Goal: Task Accomplishment & Management: Manage account settings

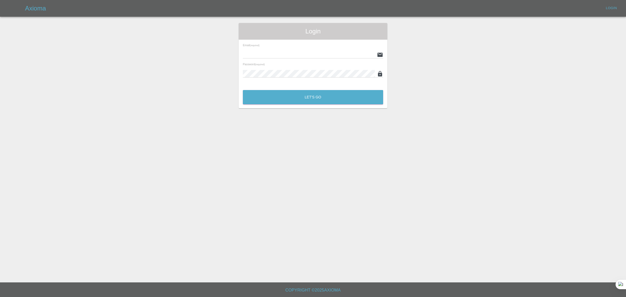
type input "[EMAIL_ADDRESS][DOMAIN_NAME]"
click at [275, 96] on button "Let's Go" at bounding box center [313, 97] width 140 height 14
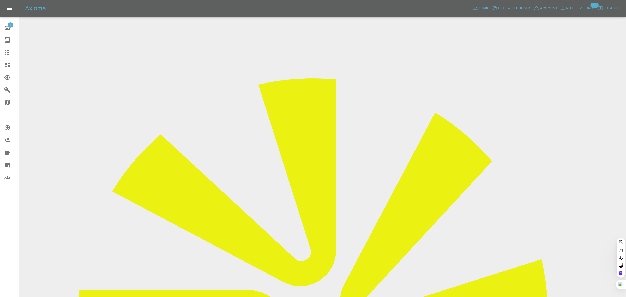
paste input "rodgsaunders@gmail.com"
type input "rodgsaunders@gmail.com"
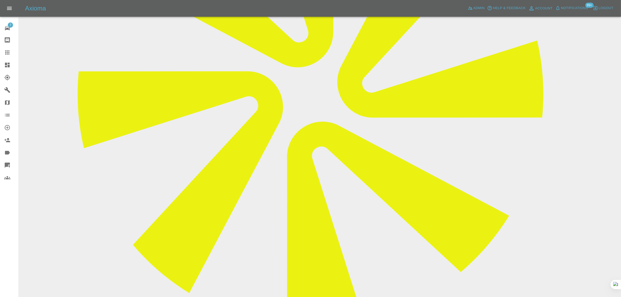
scroll to position [261, 0]
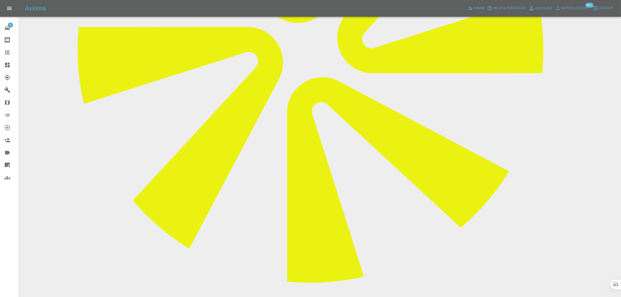
paste textarea "Just to advise I live in a 2nd floor flat and to get electricity to the secure …"
type textarea "Just to advise I live in a 2nd floor flat and to get electricity to the secure …"
click at [10, 52] on icon at bounding box center [7, 52] width 6 height 6
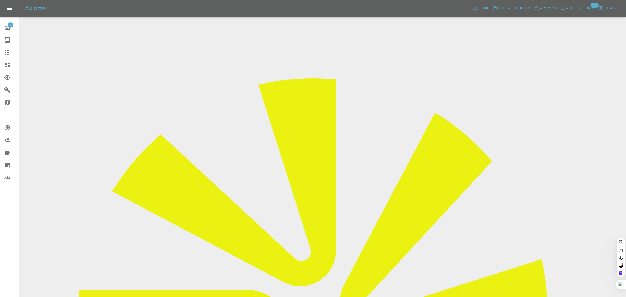
paste input "marti_1306@hotmail.com"
type input "marti_1306@hotmail.com"
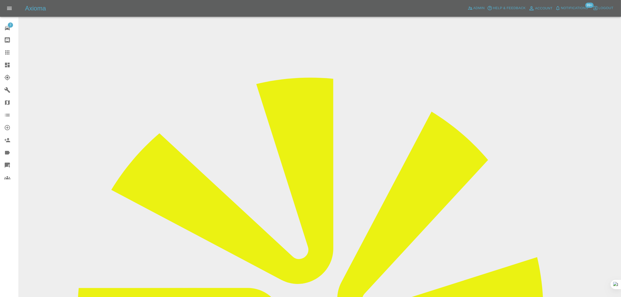
scroll to position [196, 0]
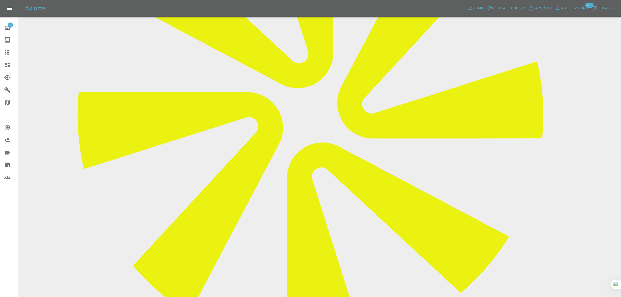
paste textarea "hank you ..the repairs are going to be done by a local man in my area and the p…"
type textarea "hank you ..the repairs are going to be done by a local man in my area and the p…"
drag, startPoint x: 577, startPoint y: 274, endPoint x: 575, endPoint y: 271, distance: 3.5
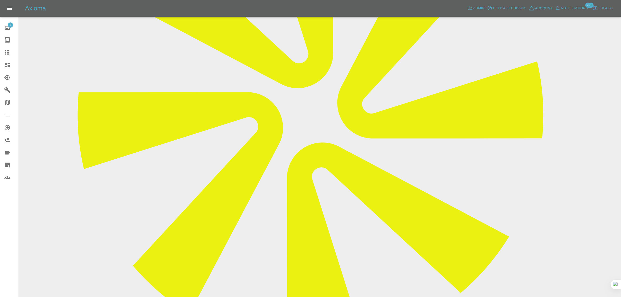
scroll to position [98, 0]
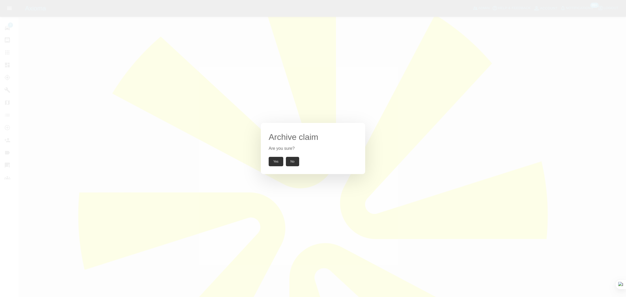
click at [274, 164] on button "Yes" at bounding box center [276, 161] width 15 height 9
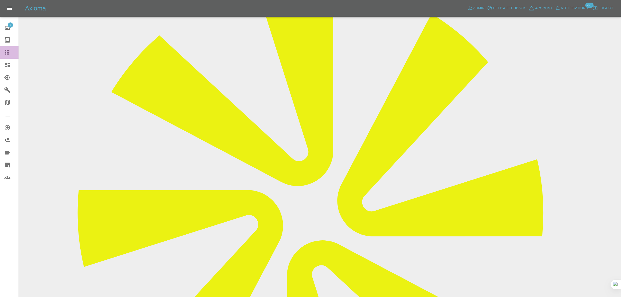
click at [3, 53] on link "Claims" at bounding box center [9, 52] width 19 height 13
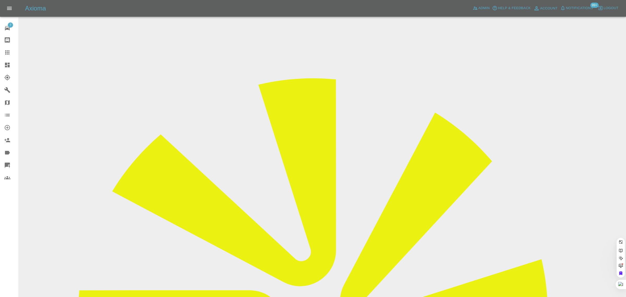
paste input "k.kuc@aol.com"
type input "k.kuc@aol.com"
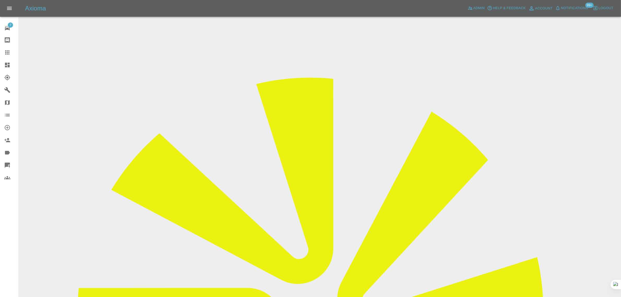
scroll to position [219, 0]
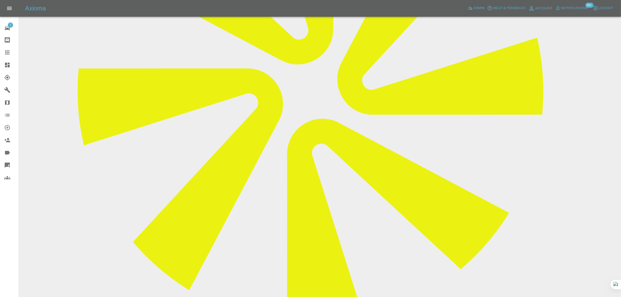
click at [13, 53] on div at bounding box center [11, 52] width 15 height 6
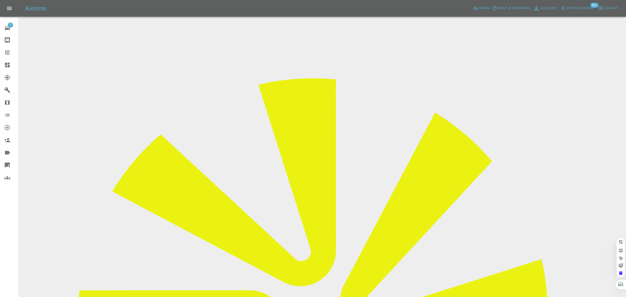
paste input "zxrgw600@gmail.com"
type input "zxrgw600@gmail.com"
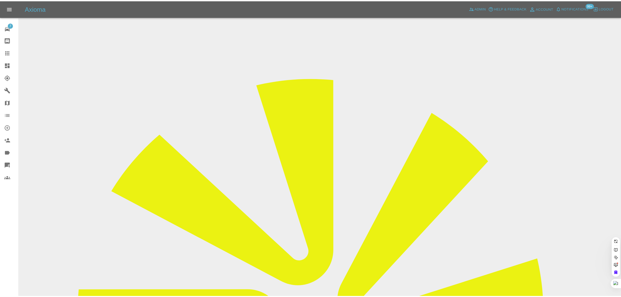
scroll to position [0, 0]
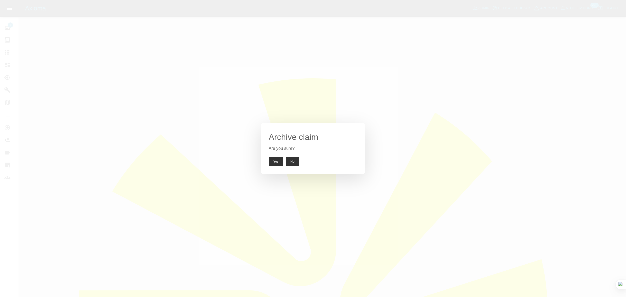
click at [277, 160] on button "Yes" at bounding box center [276, 161] width 15 height 9
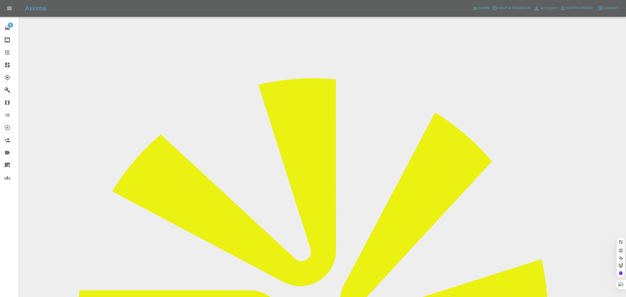
type input "zxrgw600@gmail.com"
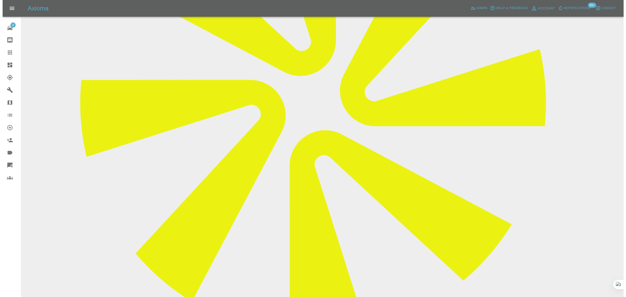
scroll to position [212, 0]
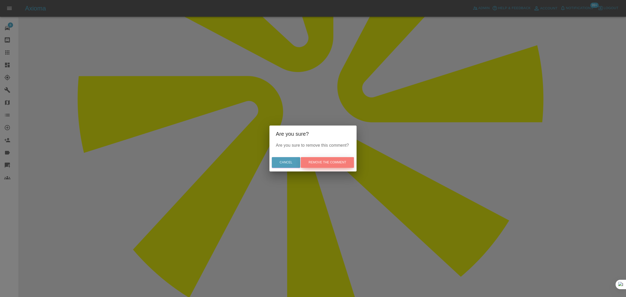
click at [341, 165] on button "Remove the comment" at bounding box center [327, 162] width 53 height 11
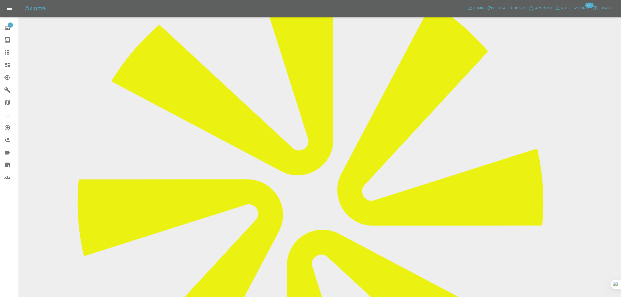
scroll to position [0, 0]
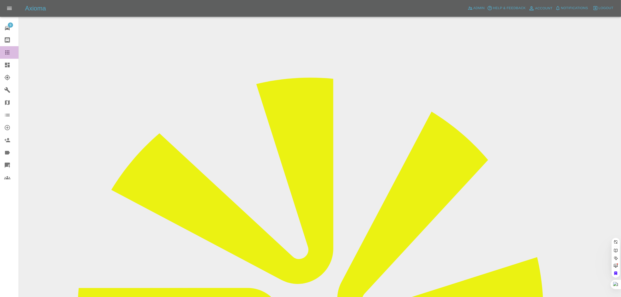
click at [7, 54] on icon at bounding box center [7, 52] width 4 height 4
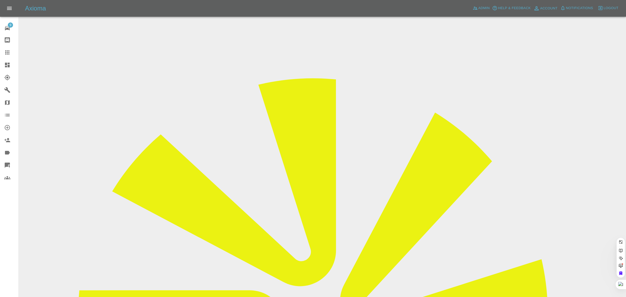
paste input "paulplattfc@hotmail.co.uk"
type input "paulplattfc@hotmail.co.uk"
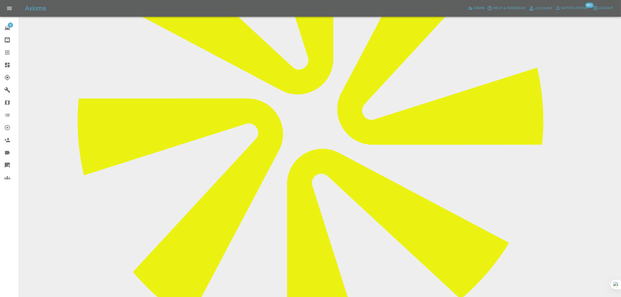
scroll to position [196, 0]
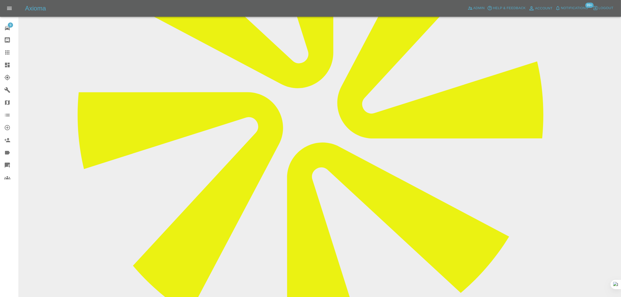
paste textarea "Hi , due to Gary's van breaking down ,he was unable to repair my car's paintwor…"
type textarea "Hi , due to Gary's van breaking down ,he was unable to repair my car's paintwor…"
click at [7, 52] on icon at bounding box center [7, 52] width 4 height 4
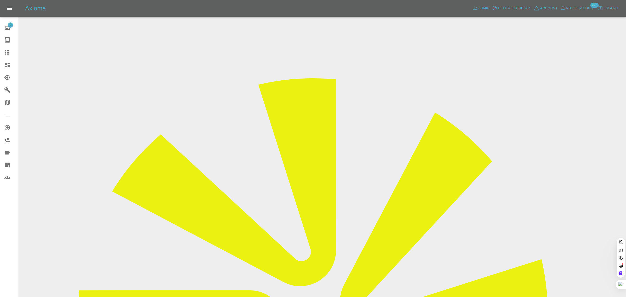
paste input "nav.ahluwalia62@gmail.com"
type input "nav.ahluwalia62@gmail.com"
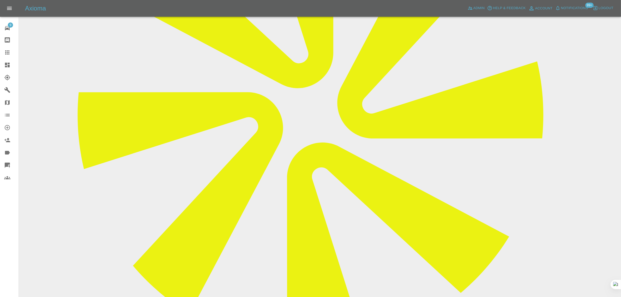
scroll to position [275, 0]
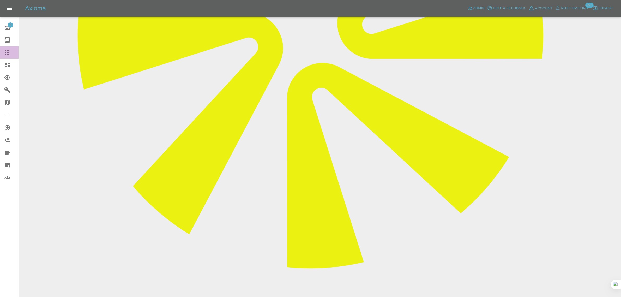
click at [3, 53] on link "Claims" at bounding box center [9, 52] width 19 height 13
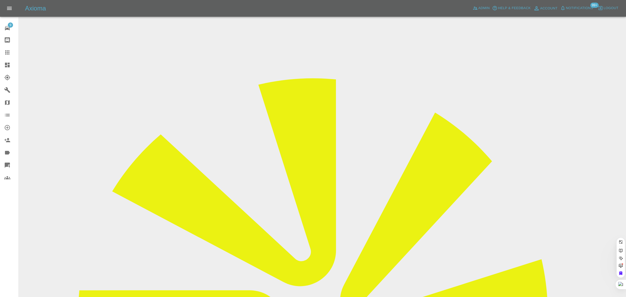
paste input "bes110@hotmail.co.uk"
type input "bes110@hotmail.co.uk"
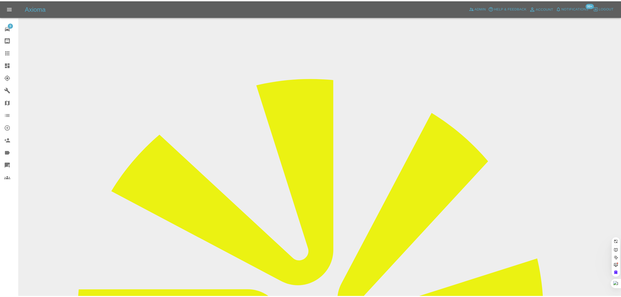
scroll to position [0, 0]
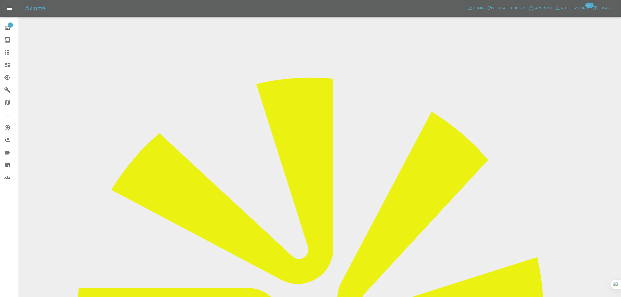
click at [0, 0] on input "Choose images" at bounding box center [0, 0] width 0 height 0
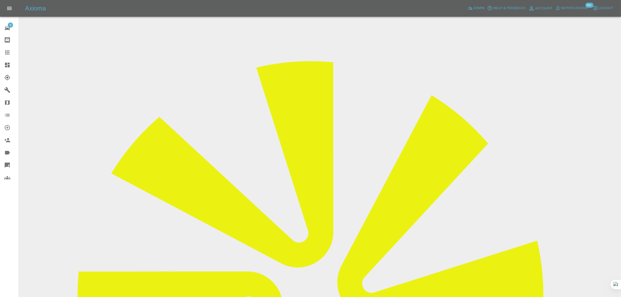
scroll to position [26, 0]
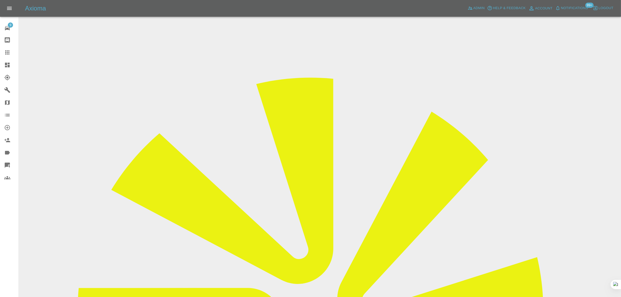
click at [7, 245] on div "9 Repair home Bodyshop home Claims Dashboard Explorer Garages Map Organization …" at bounding box center [9, 148] width 19 height 297
click at [4, 51] on icon at bounding box center [7, 52] width 6 height 6
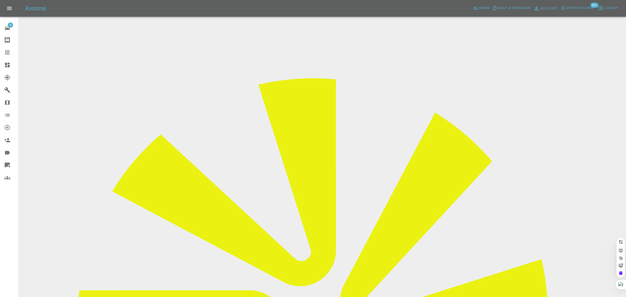
paste input "andrewjohnson61@icloud.com"
type input "andrewjohnson61@icloud.com"
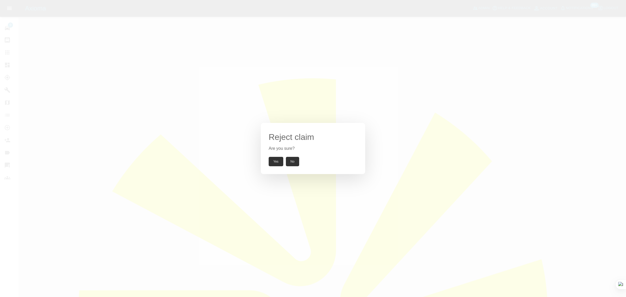
click at [276, 168] on div "Reject claim Are you sure? Yes No" at bounding box center [313, 148] width 104 height 51
click at [275, 163] on button "Yes" at bounding box center [276, 161] width 15 height 9
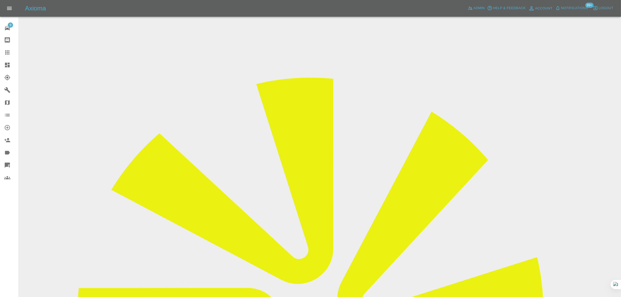
scroll to position [90, 0]
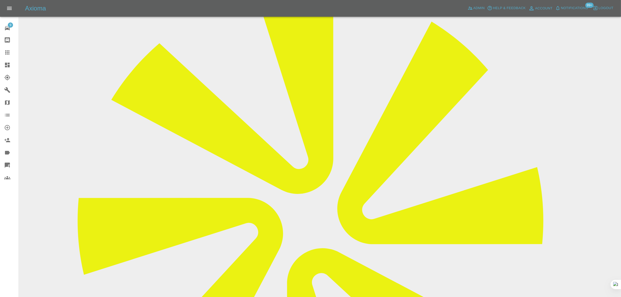
click at [3, 52] on link "Claims" at bounding box center [9, 52] width 19 height 13
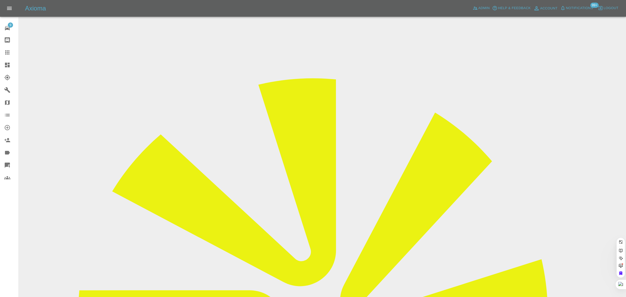
paste input "[PERSON_NAME][EMAIL_ADDRESS][DOMAIN_NAME]"
type input "[PERSON_NAME][EMAIL_ADDRESS][DOMAIN_NAME]"
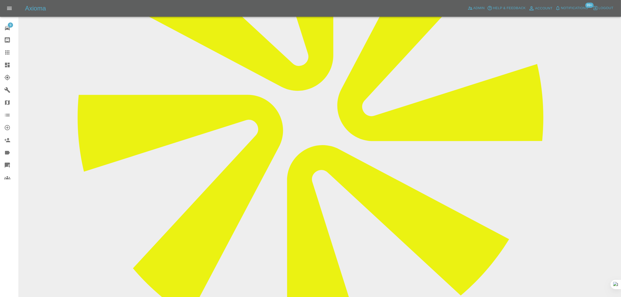
scroll to position [228, 0]
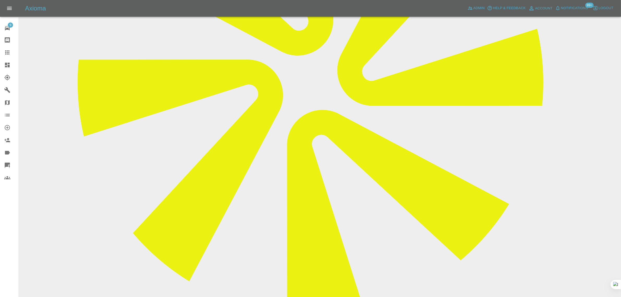
paste textarea "Good afternoon, please can you ask my appointed repairer to call me to discuss …"
type textarea "Good afternoon, please can you ask my appointed repairer to call me to discuss …"
drag, startPoint x: 573, startPoint y: 180, endPoint x: 569, endPoint y: 180, distance: 4.4
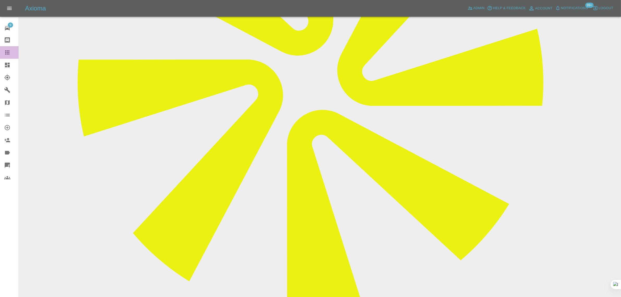
click at [2, 50] on link "Claims" at bounding box center [9, 52] width 19 height 13
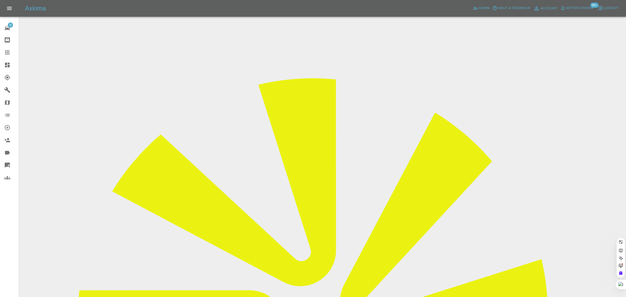
paste input "jack.dufficy@yahoo.co.uk"
type input "jack.dufficy@yahoo.co.u"
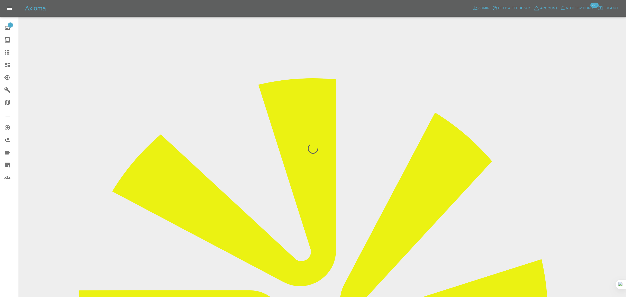
click at [13, 233] on div "9 Repair home Bodyshop home Claims Dashboard Explorer Garages Map Organization …" at bounding box center [9, 148] width 19 height 297
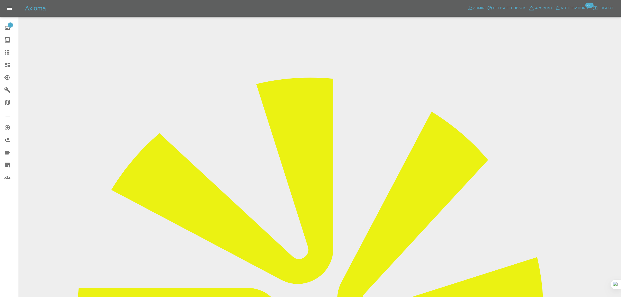
drag, startPoint x: 436, startPoint y: 218, endPoint x: 538, endPoint y: 217, distance: 101.7
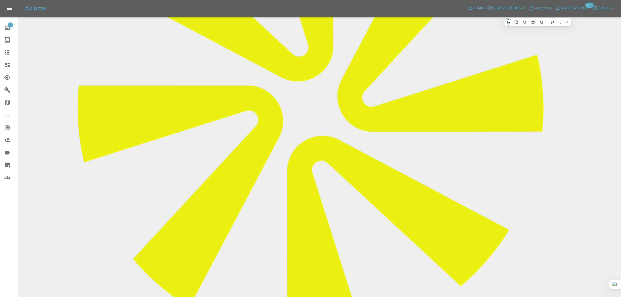
scroll to position [228, 0]
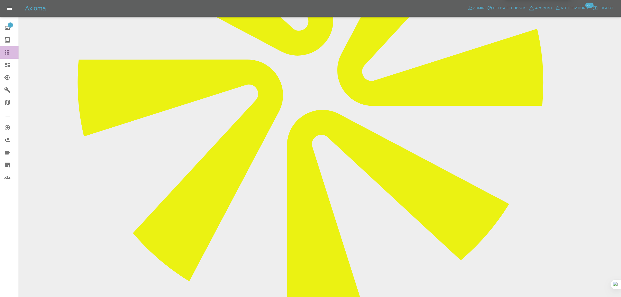
click at [11, 55] on div at bounding box center [11, 52] width 15 height 6
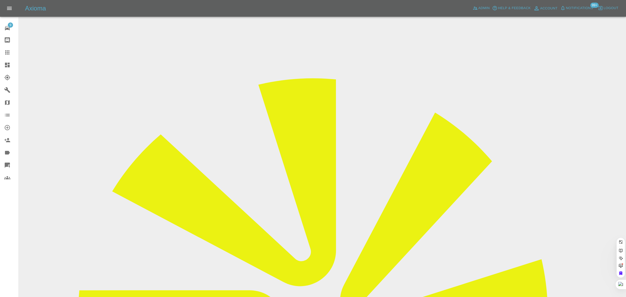
paste input "kristieleighhardy@outlook.com"
type input "kristieleighhardy@outlook.com"
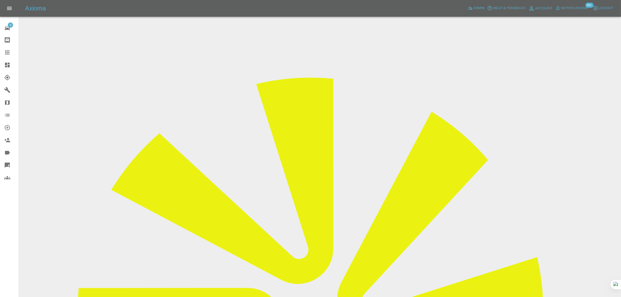
click at [8, 57] on link "Claims" at bounding box center [9, 52] width 19 height 13
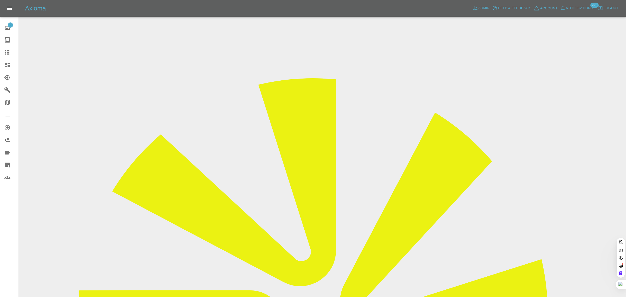
paste input "kevinuk@mac.com"
type input "kevinuk@mac.com"
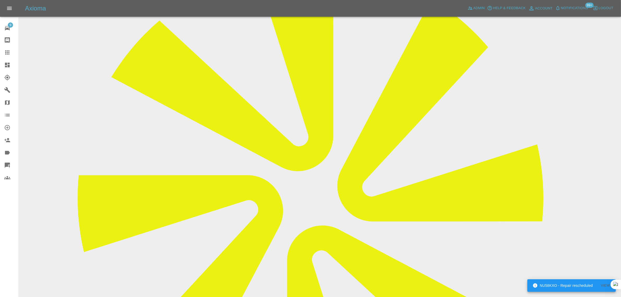
scroll to position [33, 0]
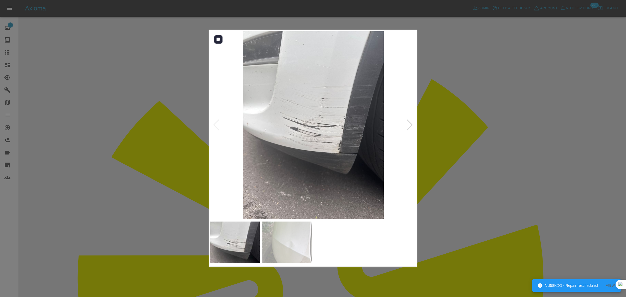
click at [408, 126] on div at bounding box center [409, 124] width 7 height 11
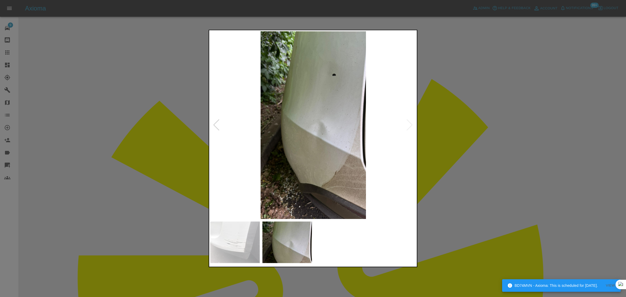
click at [456, 146] on div at bounding box center [313, 148] width 626 height 297
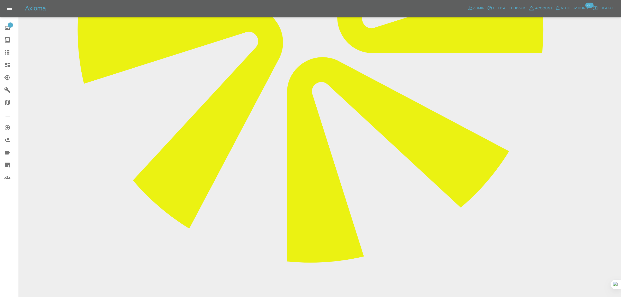
scroll to position [53, 0]
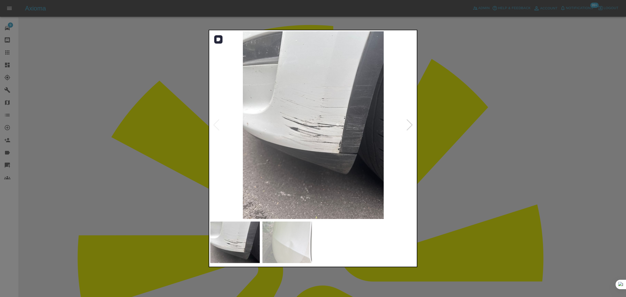
click at [410, 129] on div at bounding box center [409, 124] width 7 height 11
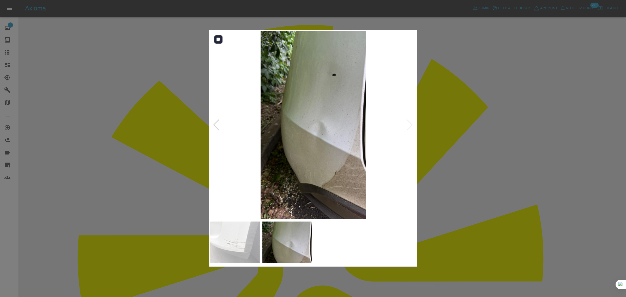
click at [410, 129] on img at bounding box center [313, 124] width 206 height 187
click at [446, 128] on div at bounding box center [313, 148] width 626 height 297
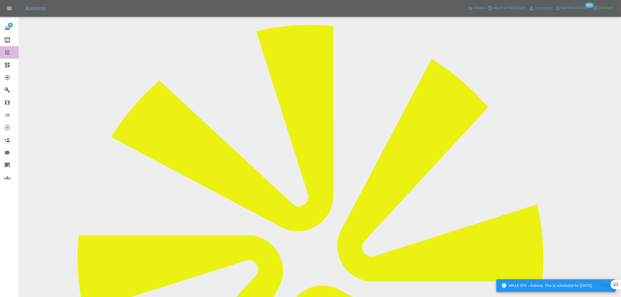
click at [13, 51] on div at bounding box center [11, 52] width 15 height 6
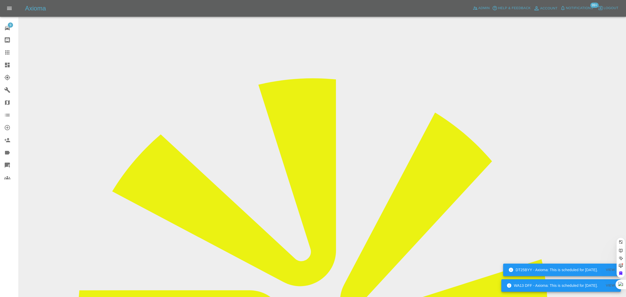
paste input "jackwnewt@gmail.com"
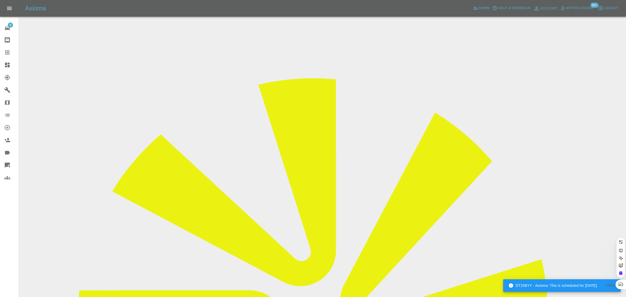
scroll to position [0, 7]
type input "jackwnewt@gmail.com"
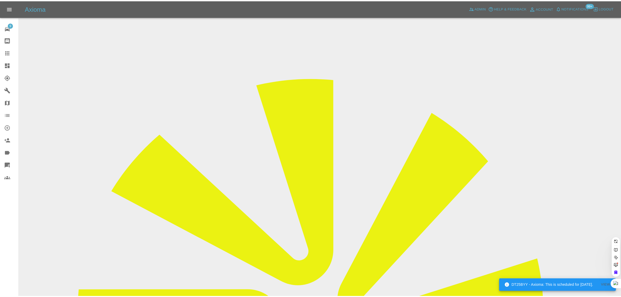
scroll to position [0, 0]
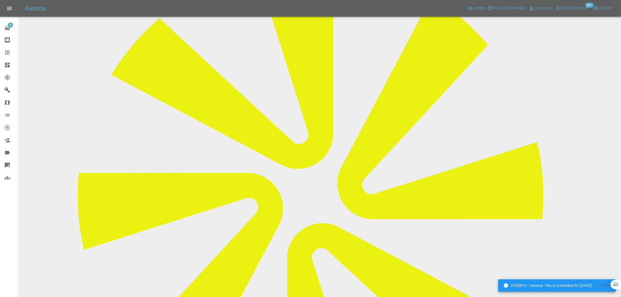
scroll to position [228, 0]
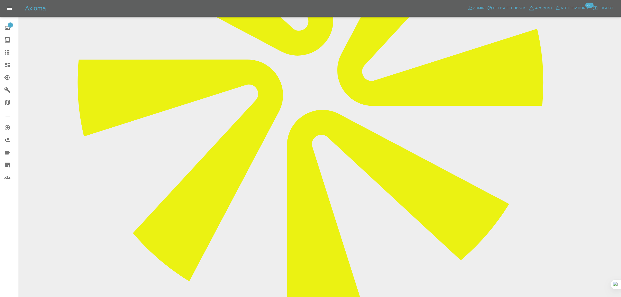
paste textarea "Nathan came this morning but said that repair was beyond him and that he couldn…"
type textarea "Nathan came this morning but said that repair was beyond him and that he couldn…"
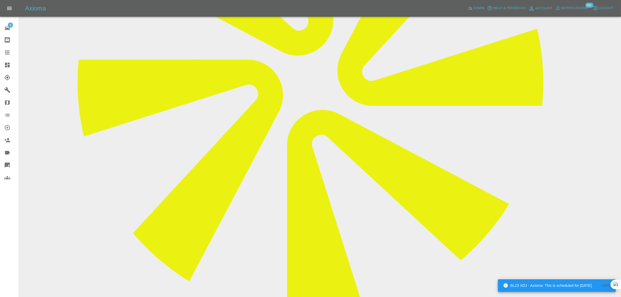
click at [7, 54] on icon at bounding box center [7, 52] width 4 height 4
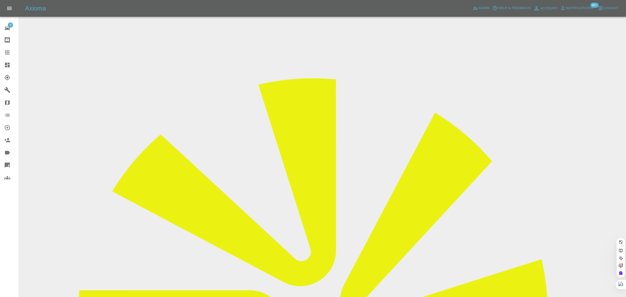
paste input "rumblerhythms@hotmail.com"
type input "rumblerhythms@hotmail.co"
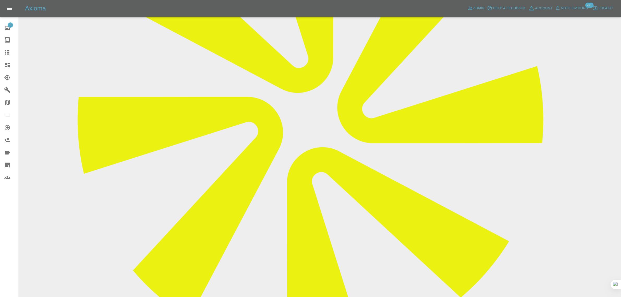
scroll to position [196, 0]
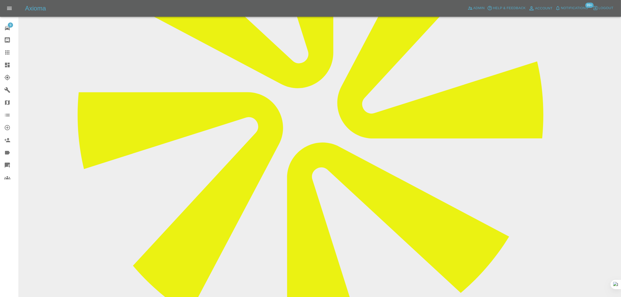
paste textarea "I am interested in going ahead with your quote QT-OQ9AG7G5-0001-1. My only rese…"
type textarea "I am interested in going ahead with your quote QT-OQ9AG7G5-0001-1. My only rese…"
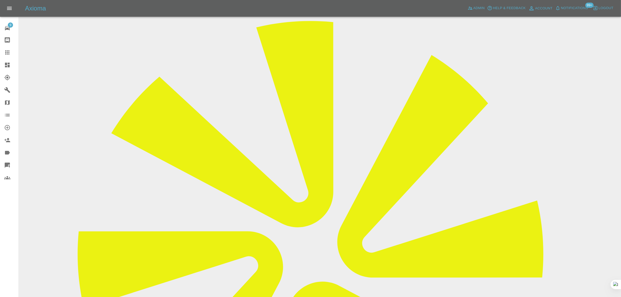
scroll to position [0, 0]
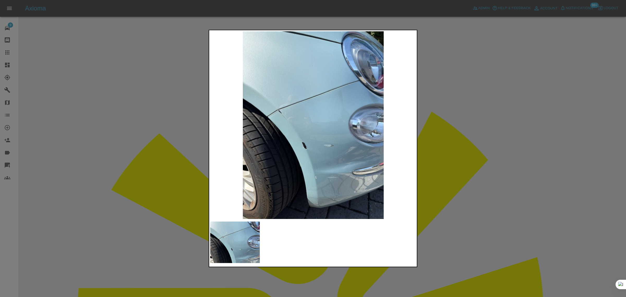
click at [473, 123] on div at bounding box center [313, 148] width 626 height 297
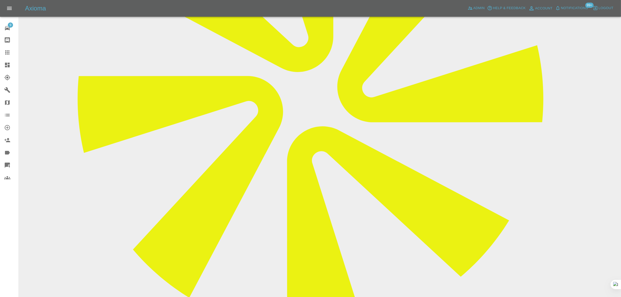
scroll to position [261, 0]
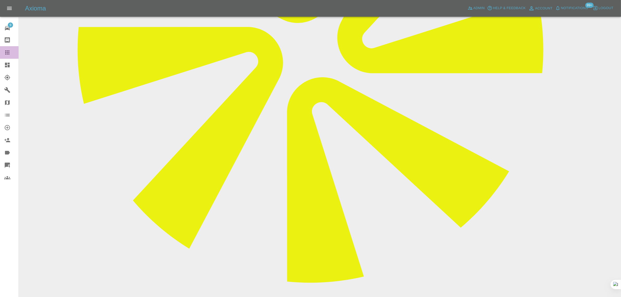
click at [4, 54] on icon at bounding box center [7, 52] width 6 height 6
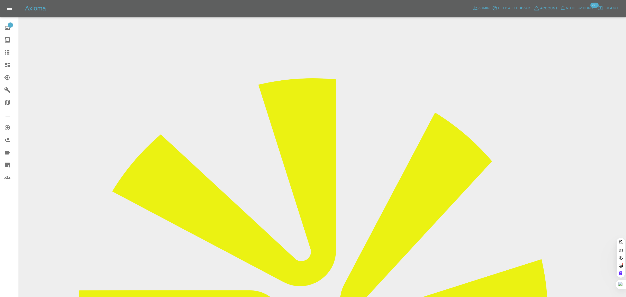
paste input "anne_shevlin@hotmail.com"
type input "anne_shevlin@hotmail.co"
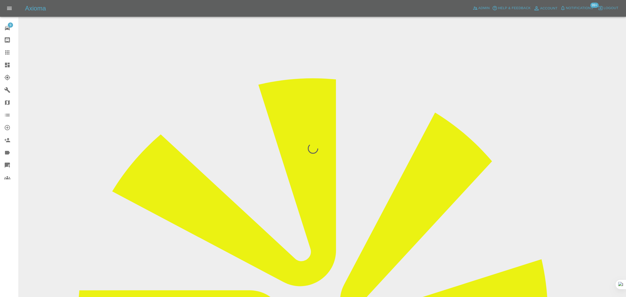
click at [13, 220] on div "9 Repair home Bodyshop home Claims Dashboard Explorer Garages Map Organization …" at bounding box center [9, 148] width 19 height 297
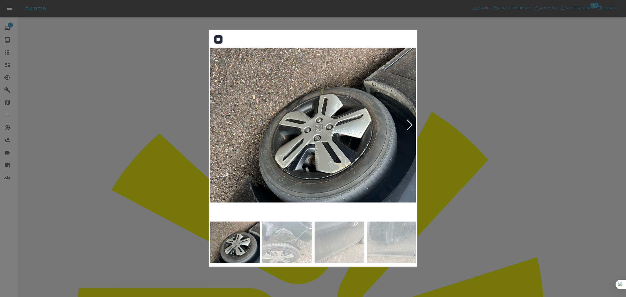
click at [410, 127] on div at bounding box center [409, 124] width 7 height 11
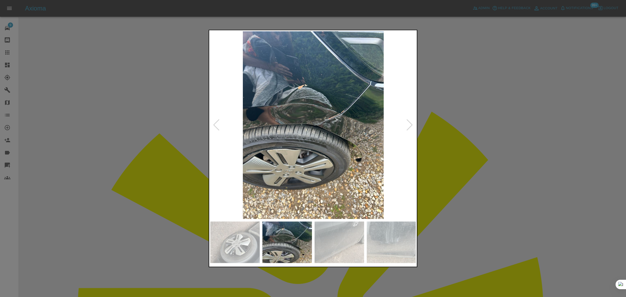
click at [410, 127] on div at bounding box center [409, 124] width 7 height 11
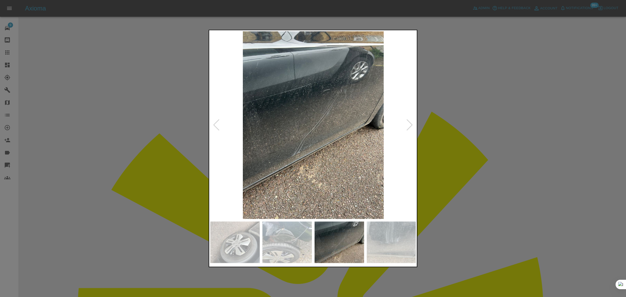
click at [410, 127] on div at bounding box center [409, 124] width 7 height 11
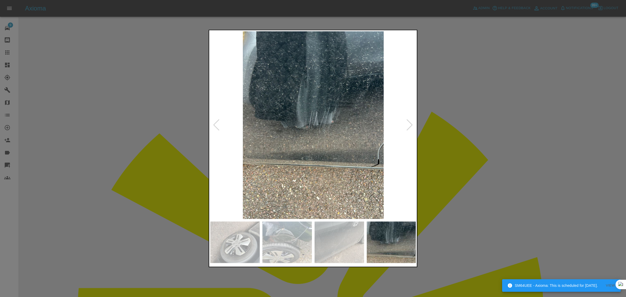
click at [410, 127] on div at bounding box center [409, 124] width 7 height 11
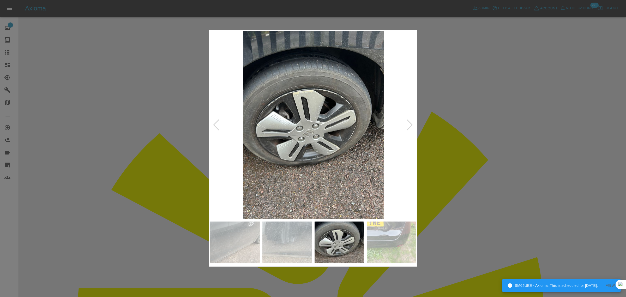
click at [410, 127] on div at bounding box center [409, 124] width 7 height 11
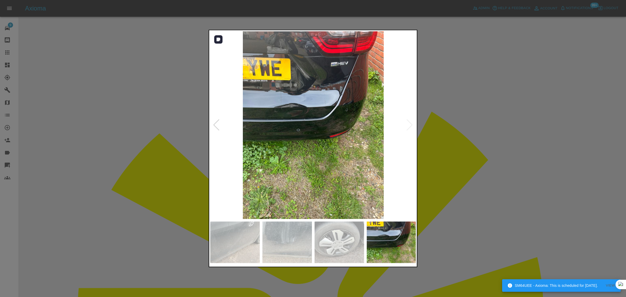
click at [410, 127] on img at bounding box center [313, 124] width 206 height 187
click at [443, 137] on div at bounding box center [313, 148] width 626 height 297
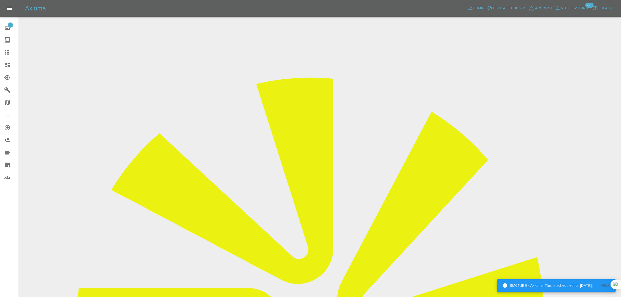
scroll to position [261, 0]
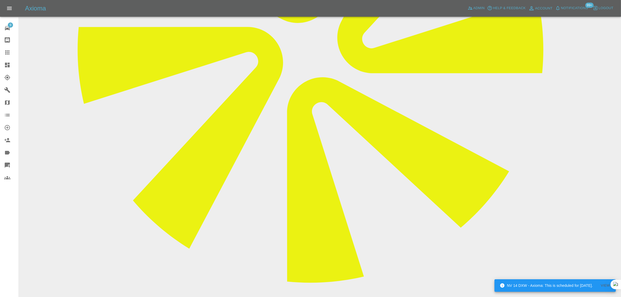
drag, startPoint x: 265, startPoint y: 241, endPoint x: 267, endPoint y: 249, distance: 8.0
copy p "Repair Frt Bumper + OSF Wing + OSF Door + OSR Door Repair Tailgate"
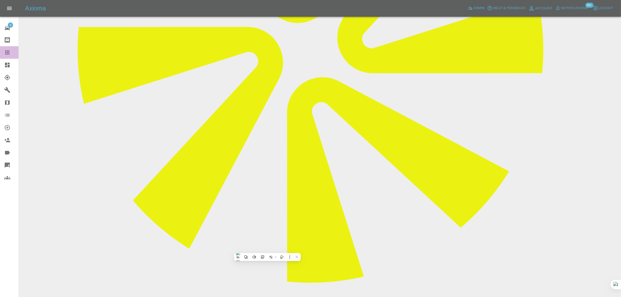
click at [9, 54] on icon at bounding box center [7, 52] width 4 height 4
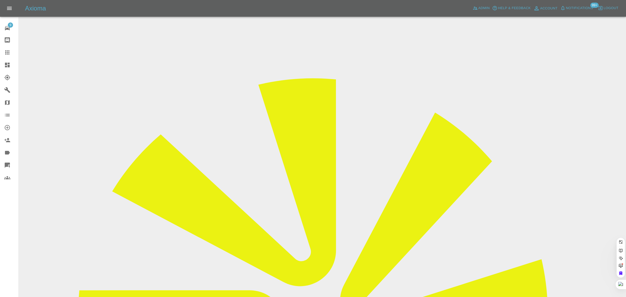
paste input "sheila.stapley@hotmail.co.uk"
type input "sheila.stapley@hotmail.co.uk"
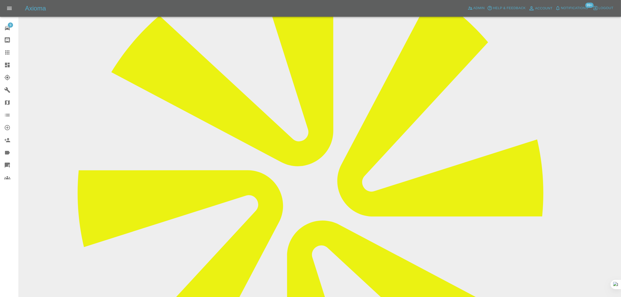
scroll to position [228, 0]
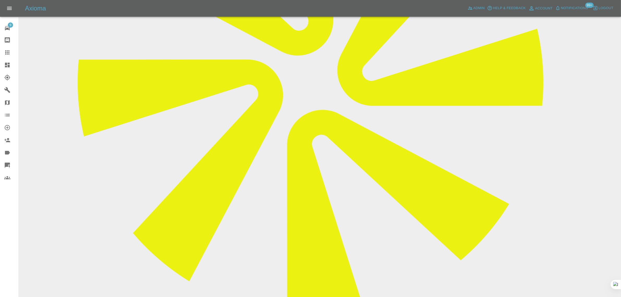
paste textarea "Sorry I’m No longer interested."
type textarea "Sorry I’m No longer interested."
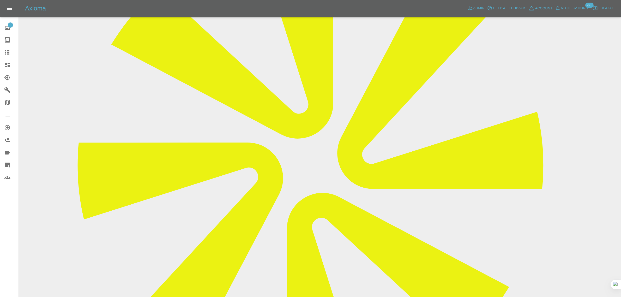
scroll to position [33, 0]
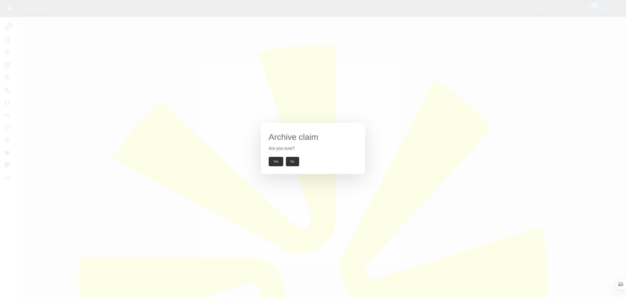
click at [274, 161] on button "Yes" at bounding box center [276, 161] width 15 height 9
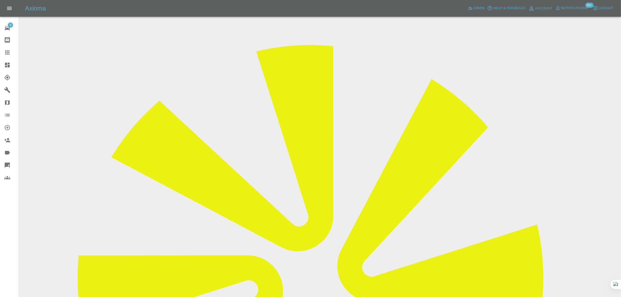
click at [9, 53] on icon at bounding box center [7, 52] width 6 height 6
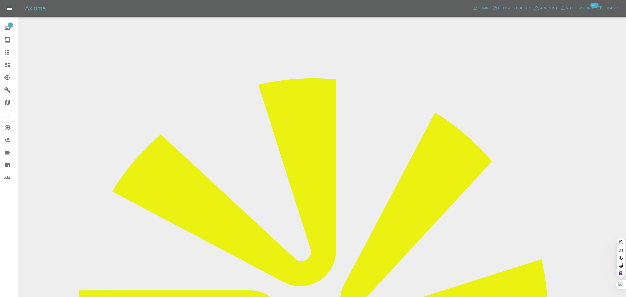
paste input "brian@ned.myzen.co.uk"
type input "brian@ned.myzen.co.uk"
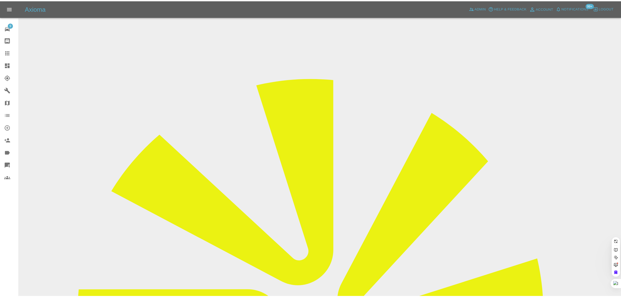
scroll to position [0, 2]
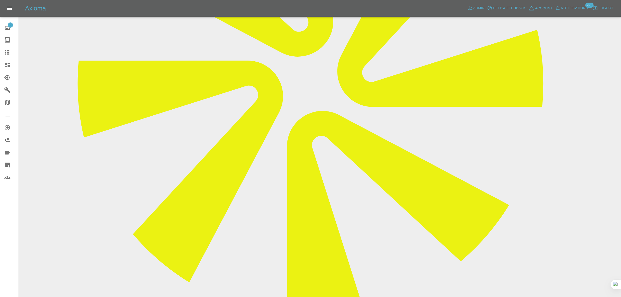
scroll to position [228, 0]
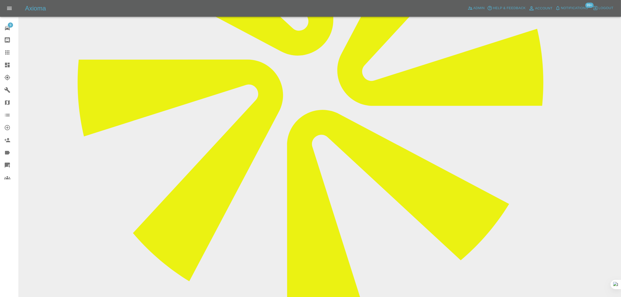
paste textarea "Thanks for the info, I have already booked with my local bodyshop. Rgds Brian"
type textarea "Thanks for the info, I have already booked with my local bodyshop. Rgds Brian"
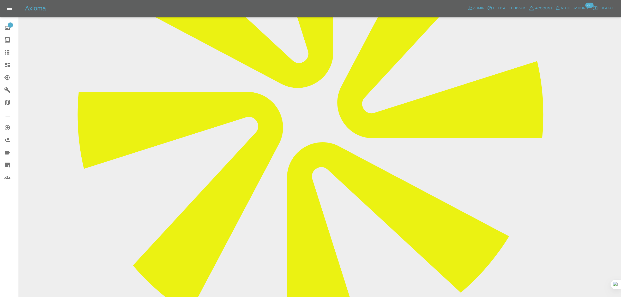
scroll to position [65, 0]
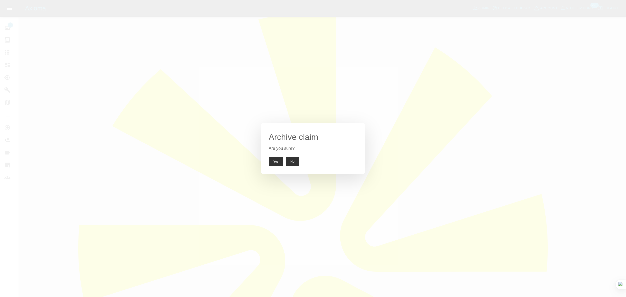
click at [275, 162] on button "Yes" at bounding box center [276, 161] width 15 height 9
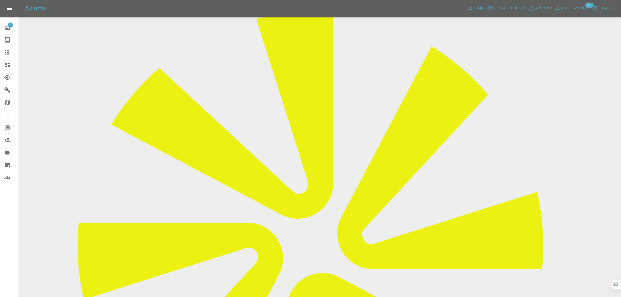
click at [14, 56] on link "Claims" at bounding box center [9, 52] width 19 height 13
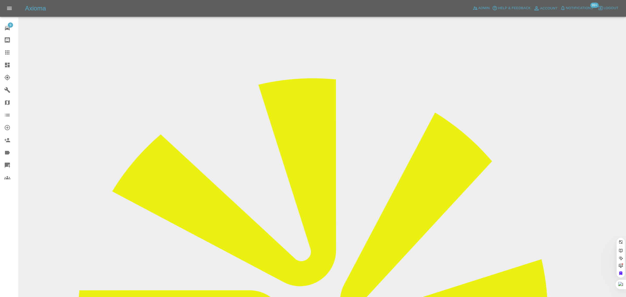
paste input "U.Kockel@hw.ac.uk"
type input "U.Kockel@hw.ac.uk"
click at [0, 242] on div "9 Repair home Bodyshop home Claims Dashboard Explorer Garages Map Organization …" at bounding box center [9, 148] width 19 height 297
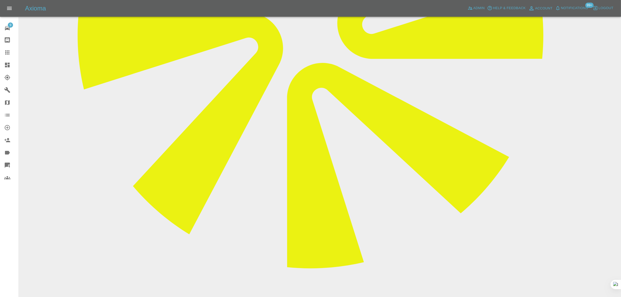
scroll to position [14, 0]
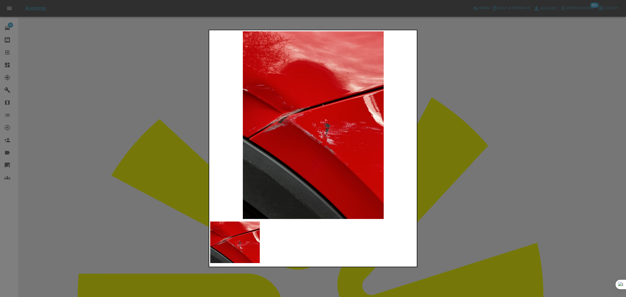
click at [123, 203] on div at bounding box center [313, 148] width 626 height 297
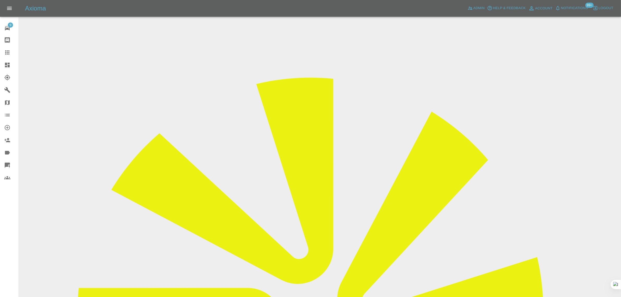
click at [0, 0] on input "Choose images" at bounding box center [0, 0] width 0 height 0
click at [12, 233] on div "9 Repair home Bodyshop home Claims Dashboard Explorer Garages Map Organization …" at bounding box center [9, 148] width 19 height 297
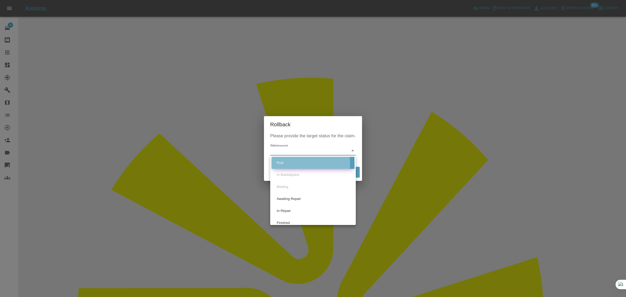
click at [288, 163] on li "Fnol" at bounding box center [312, 163] width 83 height 12
type input "fnol"
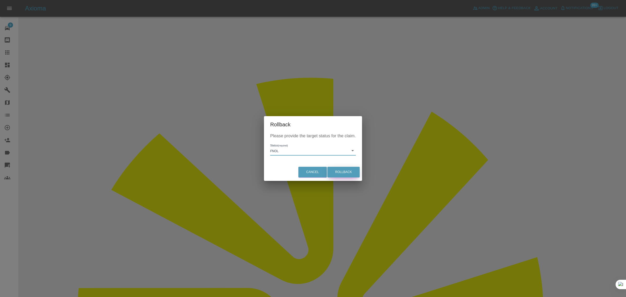
click at [344, 170] on button "Rollback" at bounding box center [343, 172] width 32 height 11
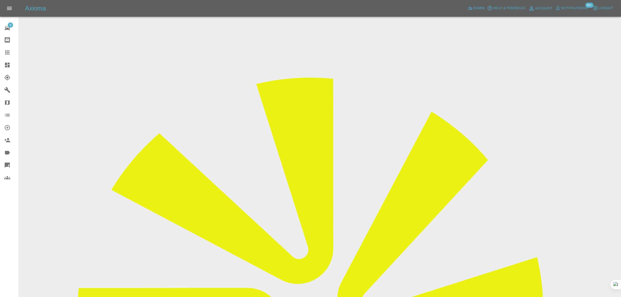
click at [9, 55] on icon at bounding box center [7, 52] width 6 height 6
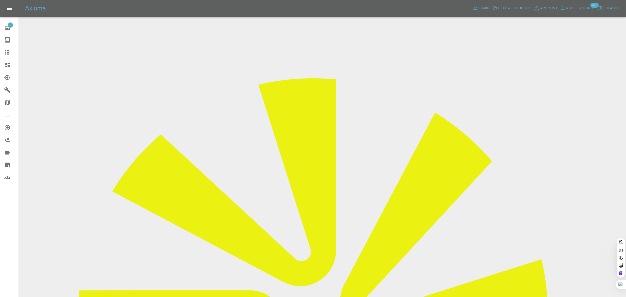
paste input "carey@bhrorg.com"
type input "carey@bhrorg.com"
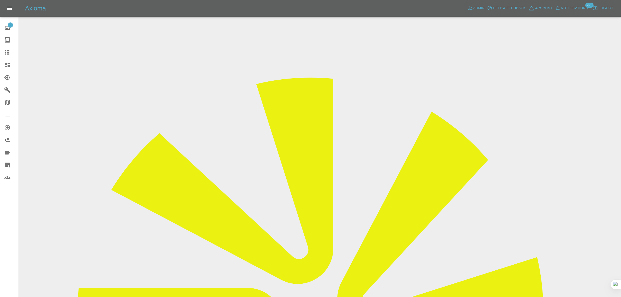
drag, startPoint x: 318, startPoint y: 72, endPoint x: 304, endPoint y: 83, distance: 17.9
drag, startPoint x: 197, startPoint y: 153, endPoint x: 125, endPoint y: 148, distance: 72.4
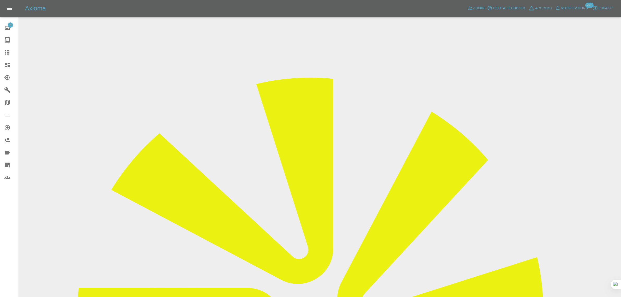
paste input "7860 593353"
type input "07860 593353"
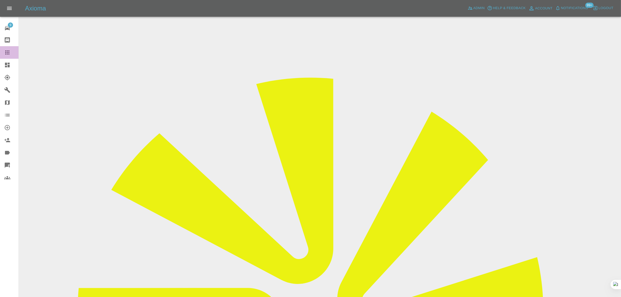
click at [13, 52] on div at bounding box center [11, 52] width 15 height 6
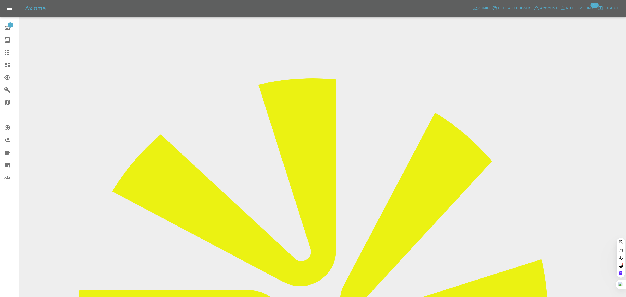
drag, startPoint x: 260, startPoint y: 166, endPoint x: 266, endPoint y: 166, distance: 5.7
paste input "irsweetperu@yahoo.co.uk"
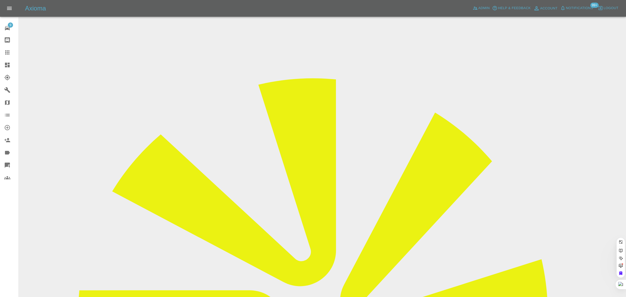
type input "irsweetperu@yahoo.co.uk"
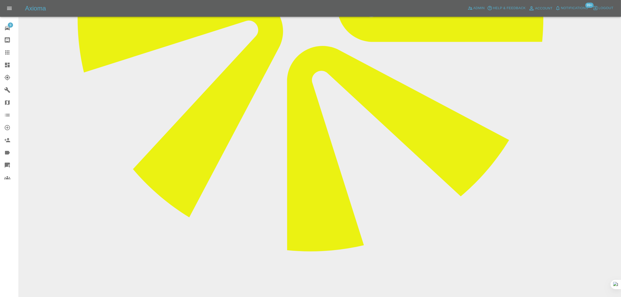
scroll to position [293, 0]
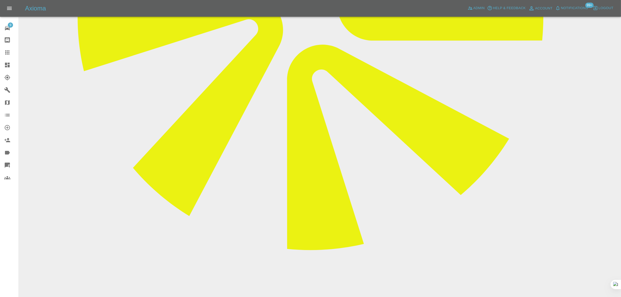
paste textarea "No, the operator did not show. I phoned him but received no reply. I have ring …"
type textarea "No, the operator did not show. I phoned him but received no reply. I have ring …"
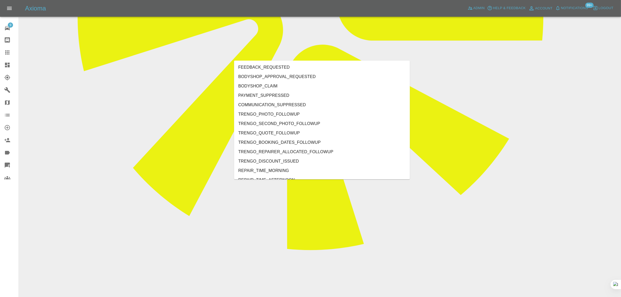
type input "no"
click at [276, 103] on li "REPAIRER_NO_SHOW" at bounding box center [322, 104] width 176 height 9
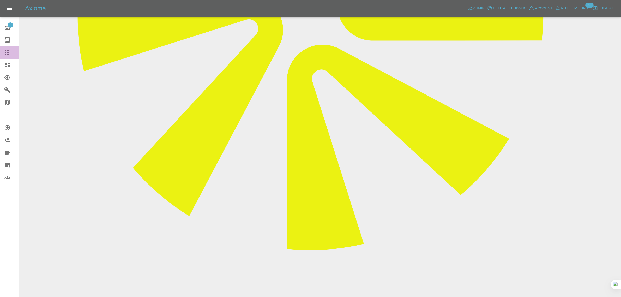
click at [2, 53] on link "Claims" at bounding box center [9, 52] width 19 height 13
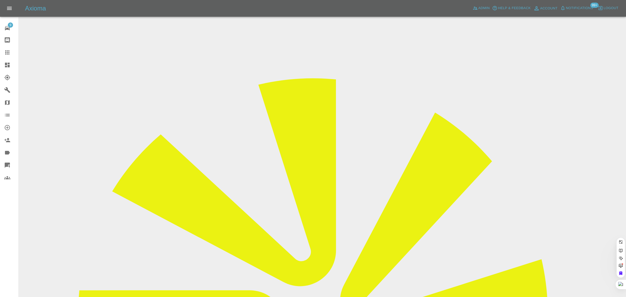
paste input "sam@qisoft.com"
type input "sam@qisoft.com"
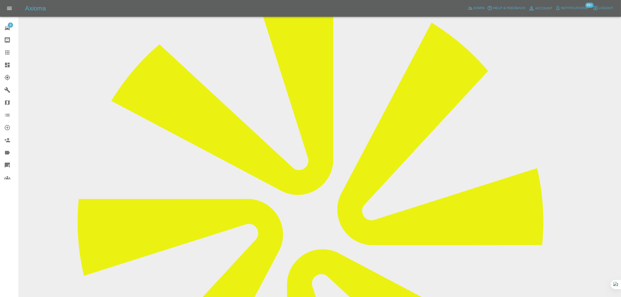
scroll to position [257, 0]
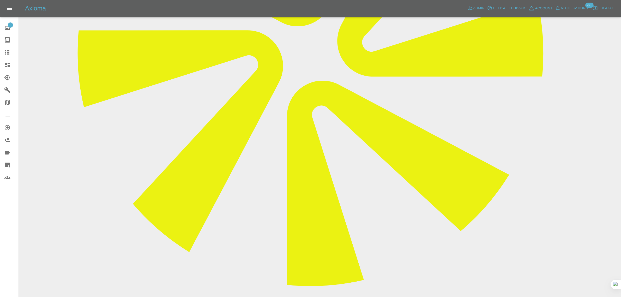
paste textarea "Hi Imogen, Unfortunately that’s my only option. Please proceed with the cancell…"
type textarea "Hi Imogen, Unfortunately that’s my only option. Please proceed with the cancell…"
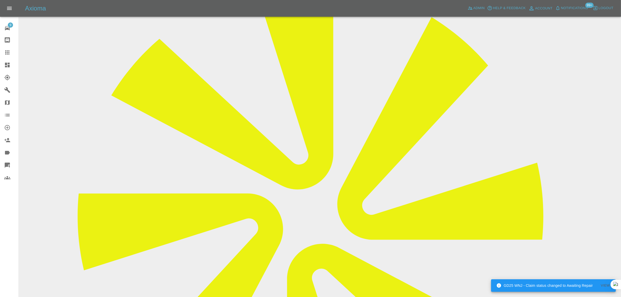
scroll to position [29, 0]
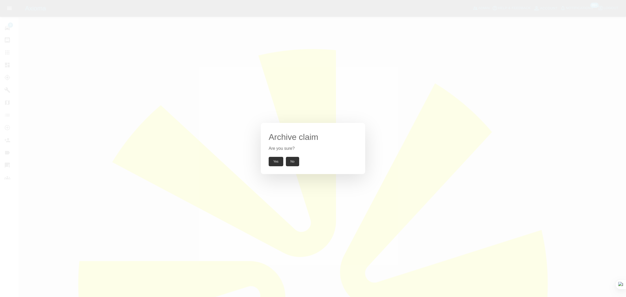
click at [275, 164] on button "Yes" at bounding box center [276, 161] width 15 height 9
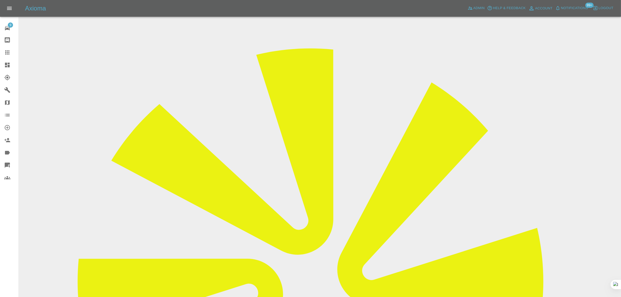
click at [7, 50] on icon at bounding box center [7, 52] width 6 height 6
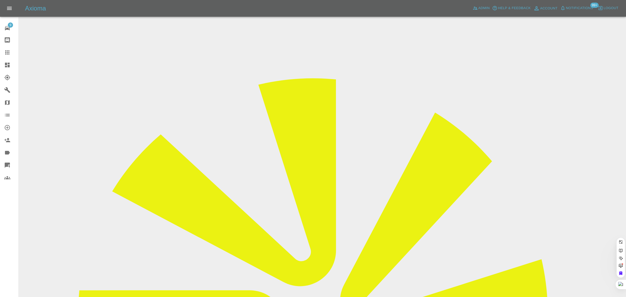
paste input "[PERSON_NAME][EMAIL_ADDRESS][DOMAIN_NAME]"
type input "[PERSON_NAME][EMAIL_ADDRESS][DOMAIN_NAME]"
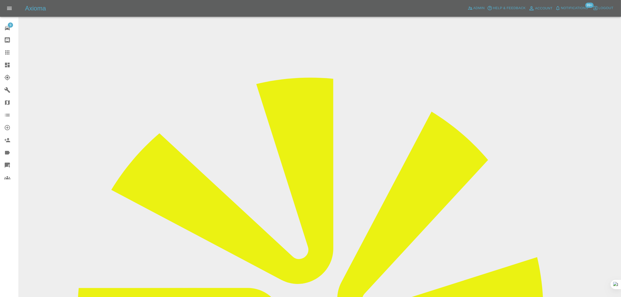
drag, startPoint x: 492, startPoint y: 81, endPoint x: 525, endPoint y: 80, distance: 33.1
copy tr "Motor market con"
click at [7, 48] on link "Claims" at bounding box center [9, 52] width 19 height 13
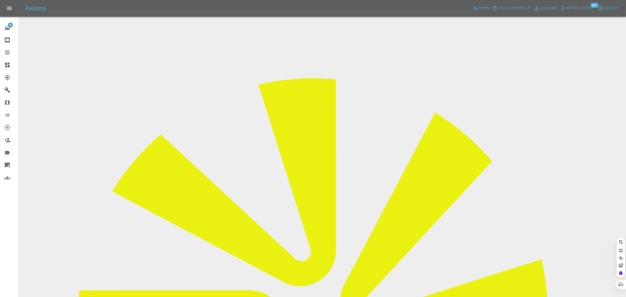
paste input "nav.ahluwalia62@gmail.com"
type input "nav.ahluwalia62@gmail.co"
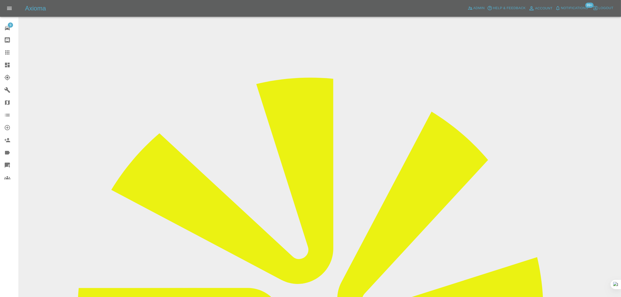
click at [9, 48] on link "Claims" at bounding box center [9, 52] width 19 height 13
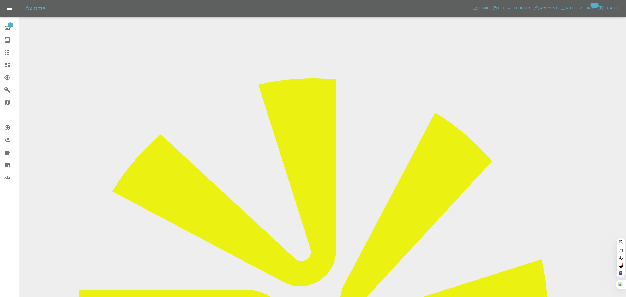
paste input "Alisonjeavons@outlook.com"
type input "Alisonjeavons@outlook.com"
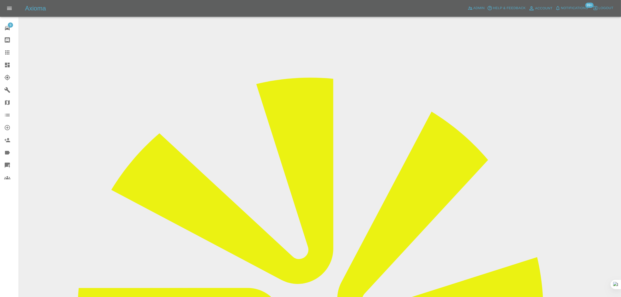
scroll to position [196, 0]
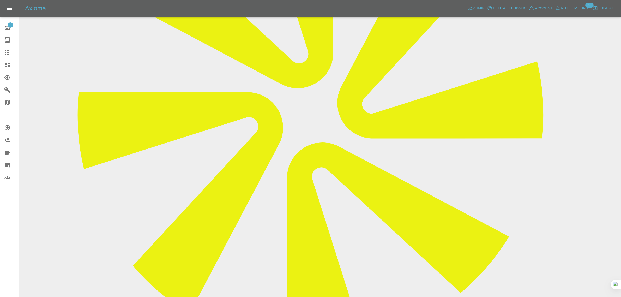
paste textarea "Morning, Thank you so much for your e-mail. The repairer contacted me on Tuesda…"
type textarea "Morning, Thank you so much for your e-mail. The repairer contacted me on Tuesda…"
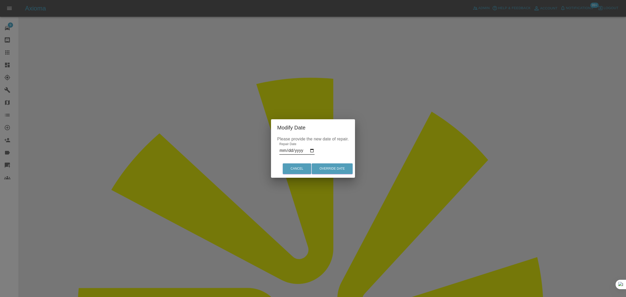
click at [297, 149] on input "2025-08-13" at bounding box center [296, 150] width 35 height 8
click at [310, 151] on input "2025-08-13" at bounding box center [296, 150] width 35 height 8
type input "2025-08-20"
click at [330, 167] on button "Override Date" at bounding box center [332, 168] width 41 height 11
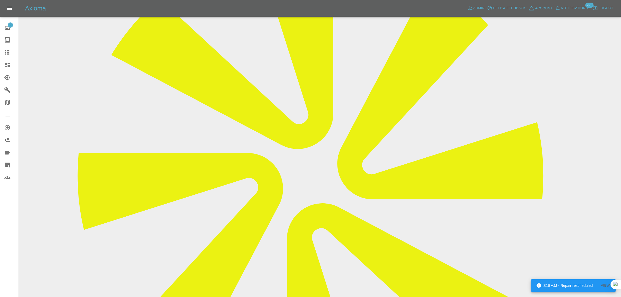
scroll to position [228, 0]
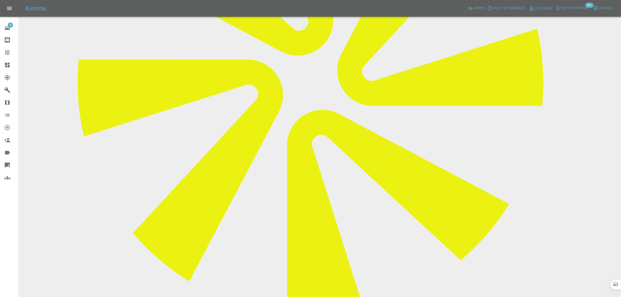
click at [7, 51] on icon at bounding box center [7, 52] width 6 height 6
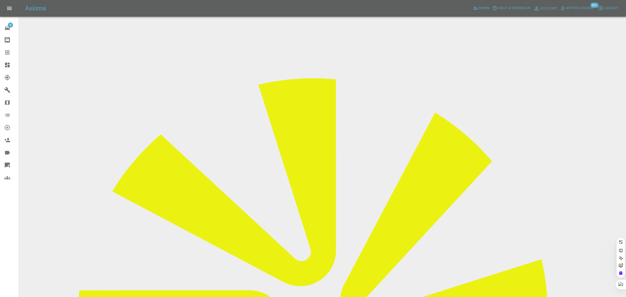
paste input "danielsmarks@gmail.com"
type input "danielsmarks@gmail.com"
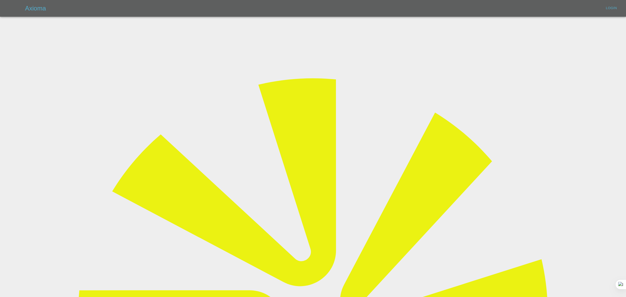
type input "bookkeeping@fifoaccounting.com"
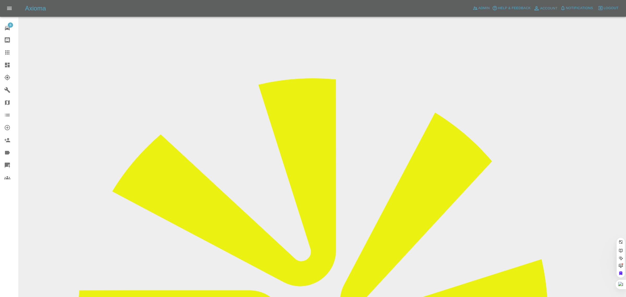
paste input "danielsmarks@gmail.com"
type input "danielsmarks@gmail.com"
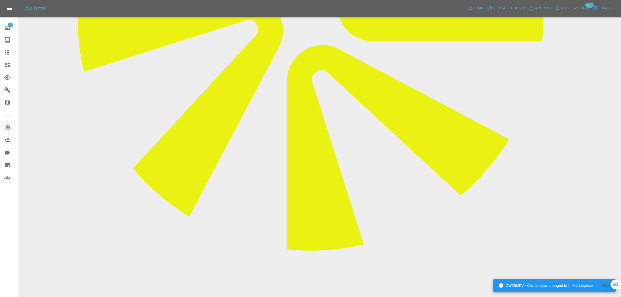
scroll to position [293, 0]
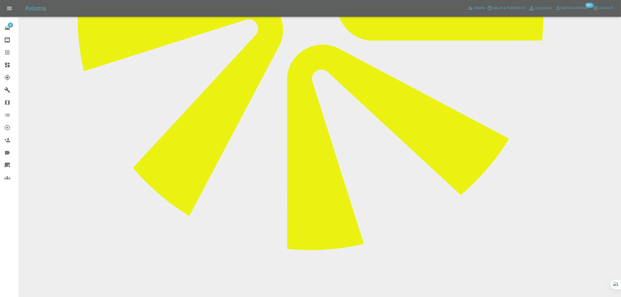
paste textarea "No he didn't show up annoyingly as I was wfh for that appointment yesterday. He…"
type textarea "No he didn't show up annoyingly as I was wfh for that appointment yesterday. He…"
drag, startPoint x: 585, startPoint y: 174, endPoint x: 587, endPoint y: 171, distance: 3.7
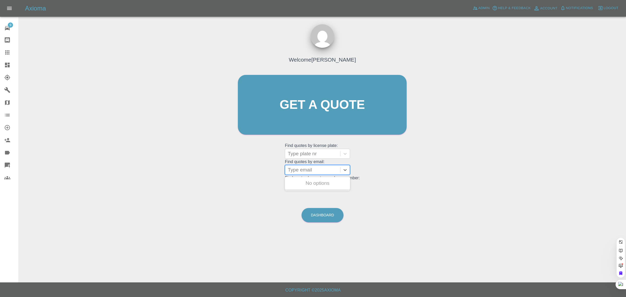
click at [307, 171] on div at bounding box center [313, 169] width 50 height 7
paste input "[EMAIL_ADDRESS][DOMAIN_NAME]"
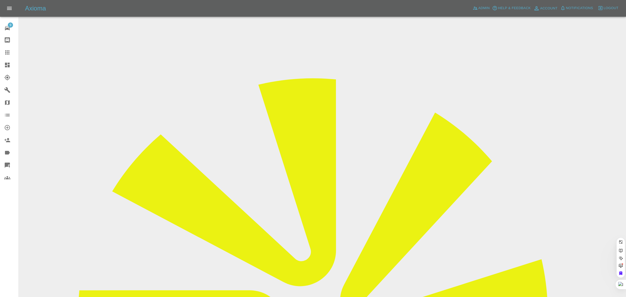
type input "[EMAIL_ADDRESS][DOMAIN_NAME]"
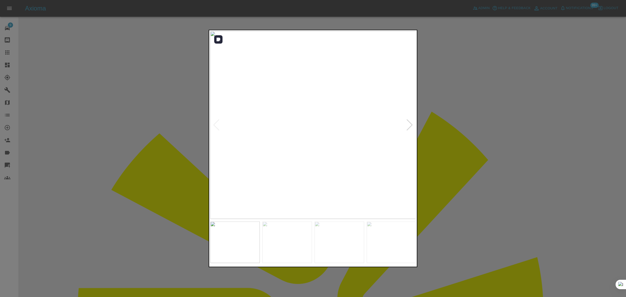
click at [409, 126] on div at bounding box center [409, 124] width 7 height 11
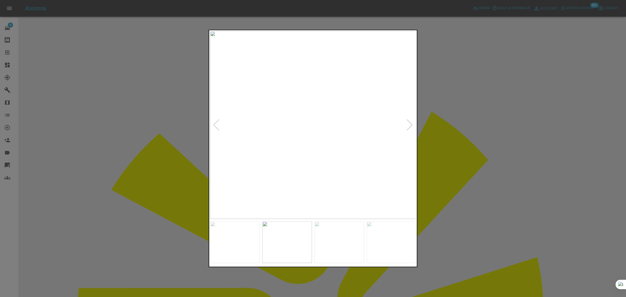
click at [409, 126] on div at bounding box center [409, 124] width 7 height 11
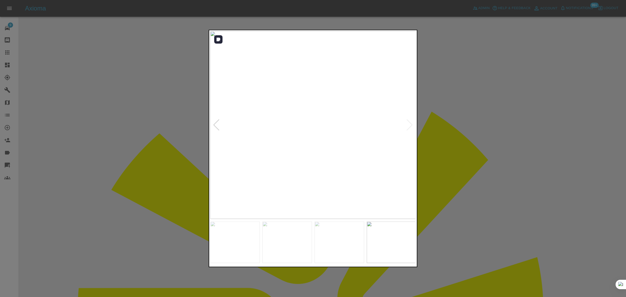
click at [409, 126] on img at bounding box center [313, 124] width 206 height 187
click at [427, 126] on div at bounding box center [313, 148] width 626 height 297
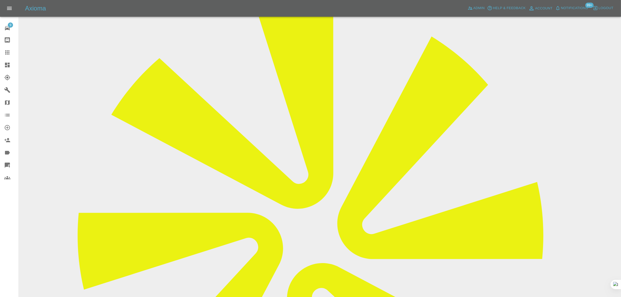
scroll to position [196, 0]
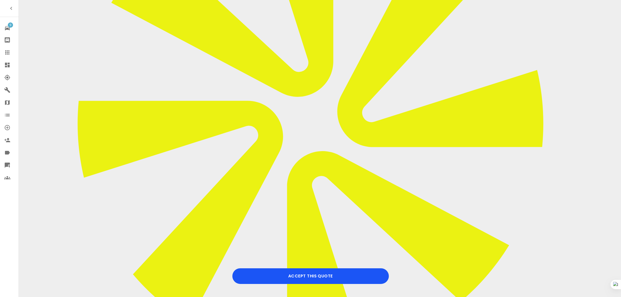
scroll to position [196, 0]
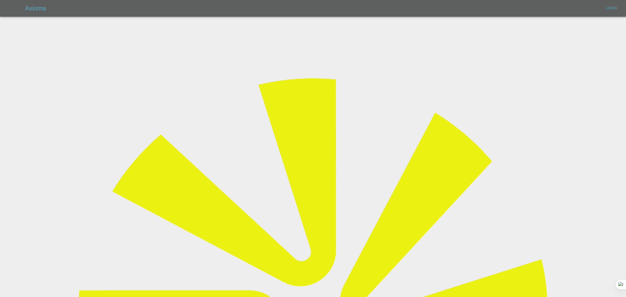
type input "[EMAIL_ADDRESS][DOMAIN_NAME]"
